Goal: Task Accomplishment & Management: Manage account settings

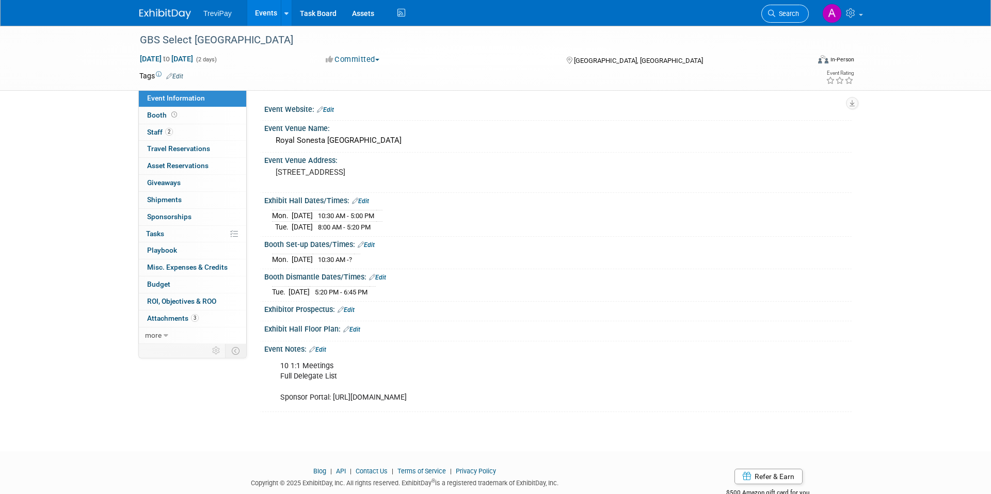
click at [798, 19] on link "Search" at bounding box center [784, 14] width 47 height 18
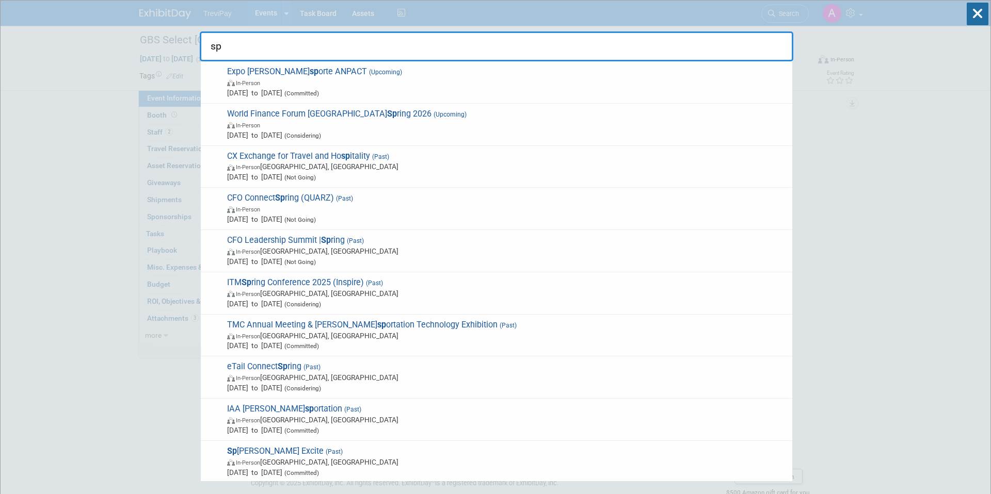
type input "s"
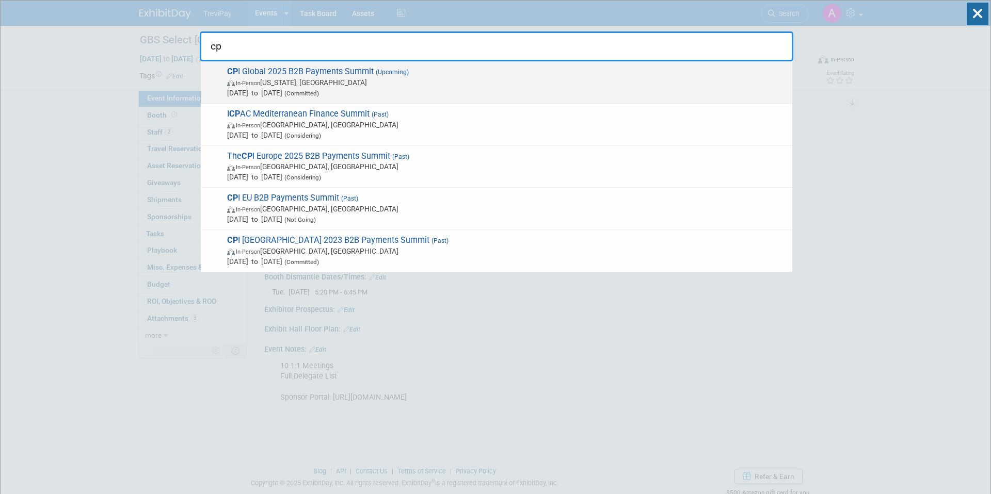
type input "cp"
click at [516, 76] on span "CP I Global 2025 B2B Payments Summit (Upcoming) In-Person New York, NY Nov 18, …" at bounding box center [505, 82] width 563 height 31
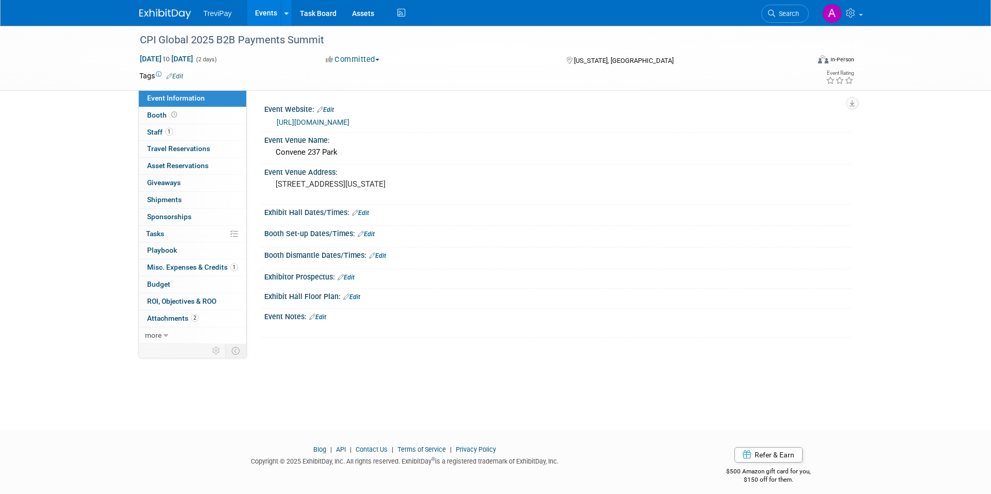
click at [322, 315] on link "Edit" at bounding box center [317, 317] width 17 height 7
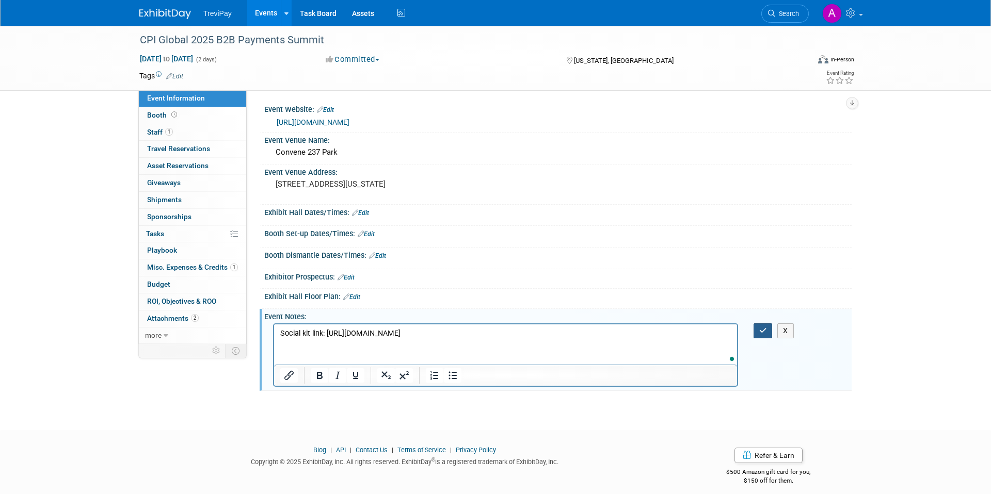
click at [763, 329] on icon "button" at bounding box center [763, 330] width 8 height 7
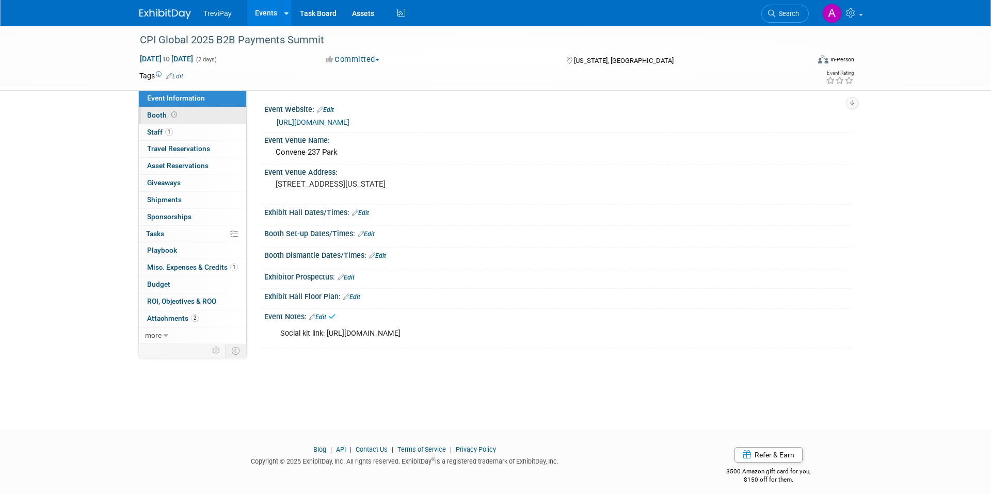
click at [177, 120] on link "Booth" at bounding box center [192, 115] width 107 height 17
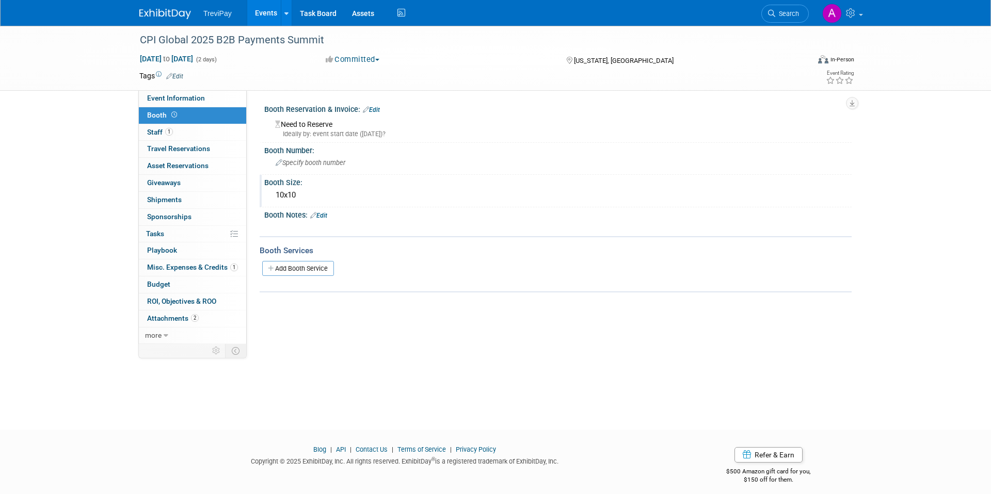
click at [292, 192] on div "10x10" at bounding box center [558, 195] width 572 height 16
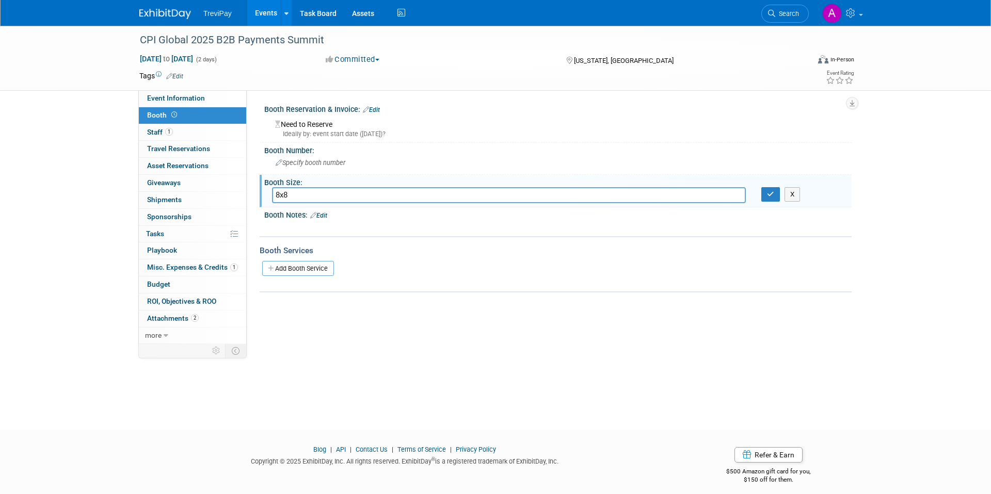
type input "8x8"
